Goal: Transaction & Acquisition: Purchase product/service

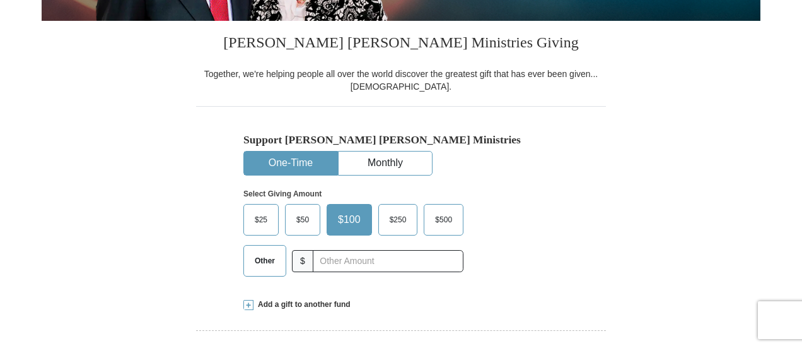
scroll to position [389, 0]
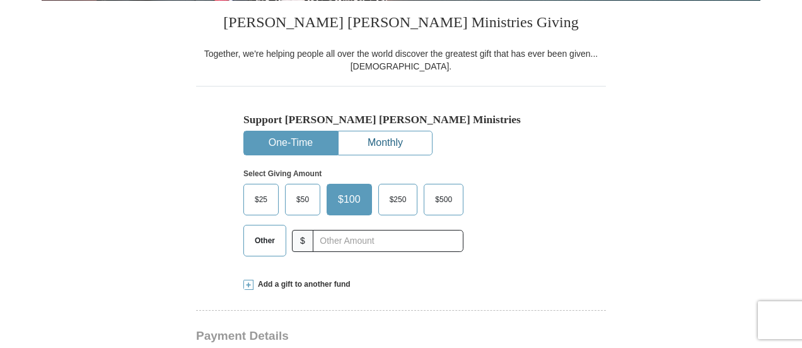
click at [382, 139] on button "Monthly" at bounding box center [385, 142] width 93 height 23
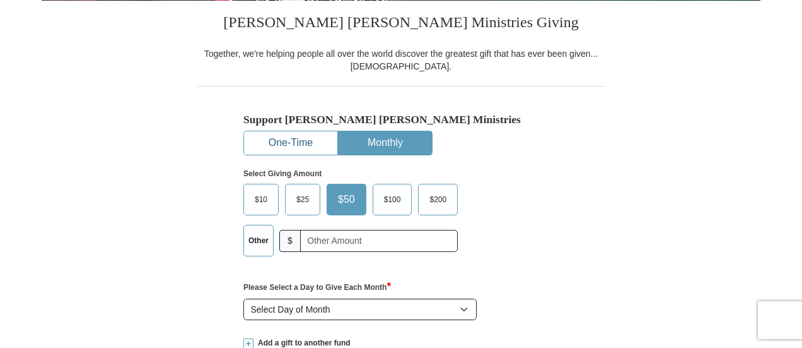
click at [322, 144] on button "One-Time" at bounding box center [290, 142] width 93 height 23
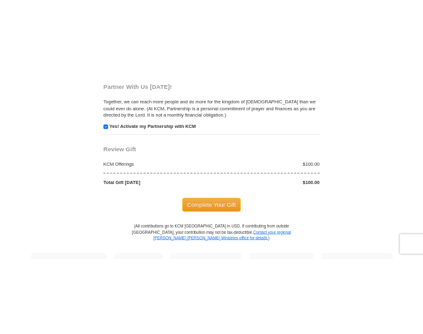
scroll to position [1335, 0]
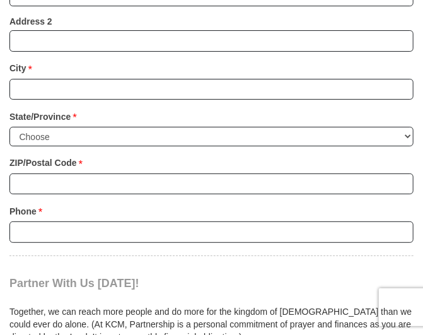
scroll to position [1395, 0]
